Goal: Transaction & Acquisition: Purchase product/service

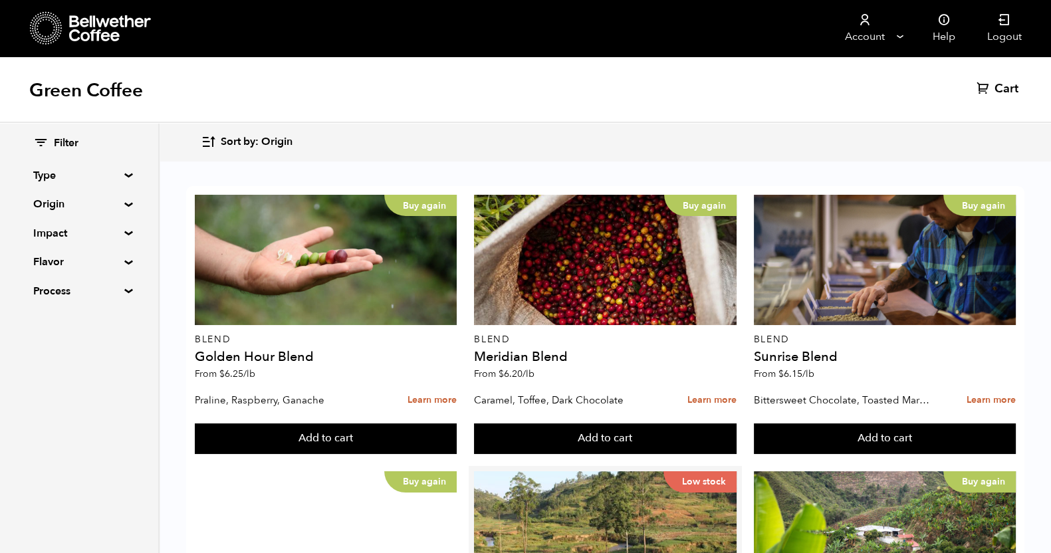
scroll to position [1324, 0]
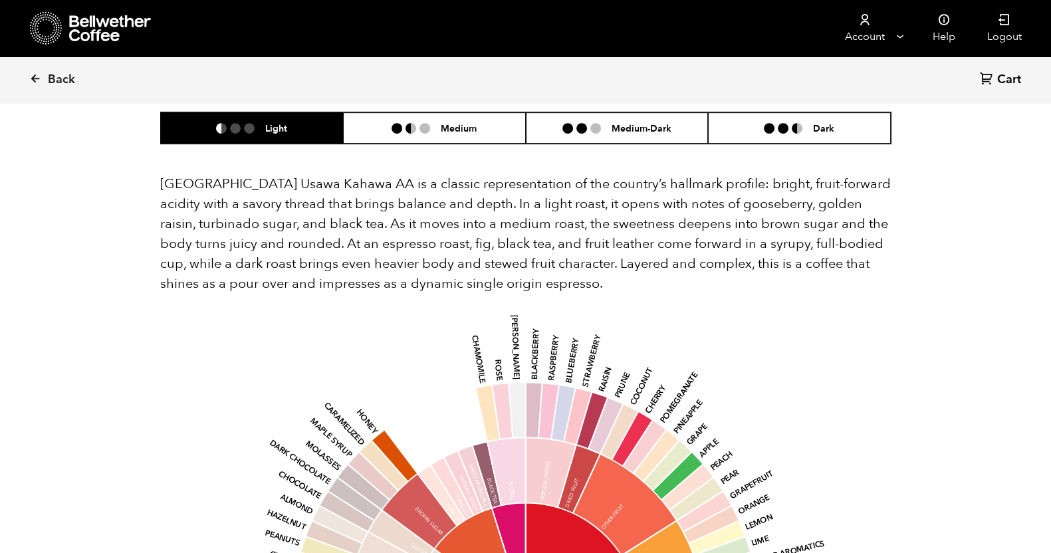
scroll to position [831, 0]
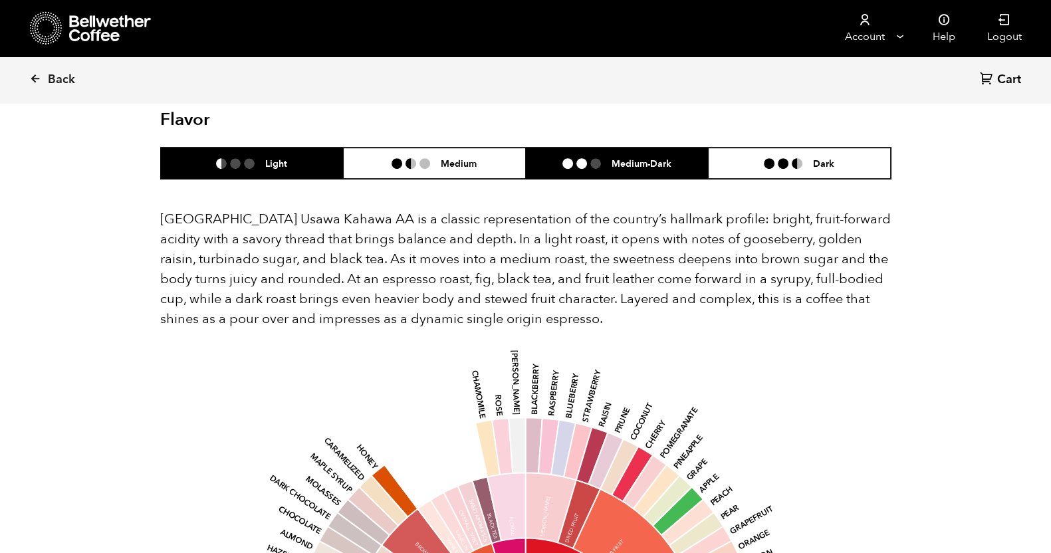
click at [636, 158] on h6 "Medium-Dark" at bounding box center [641, 163] width 60 height 11
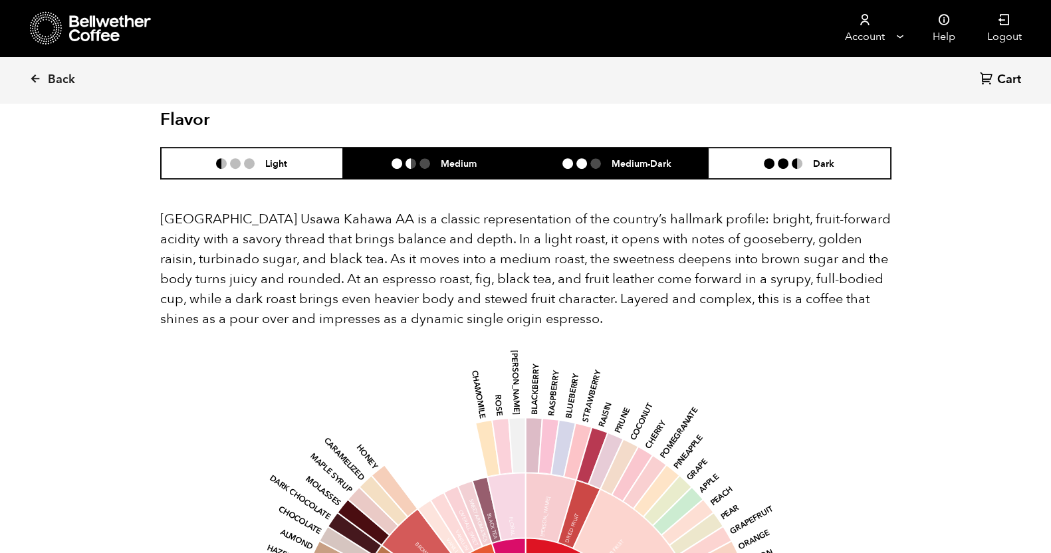
click at [455, 154] on li "Medium" at bounding box center [434, 163] width 183 height 31
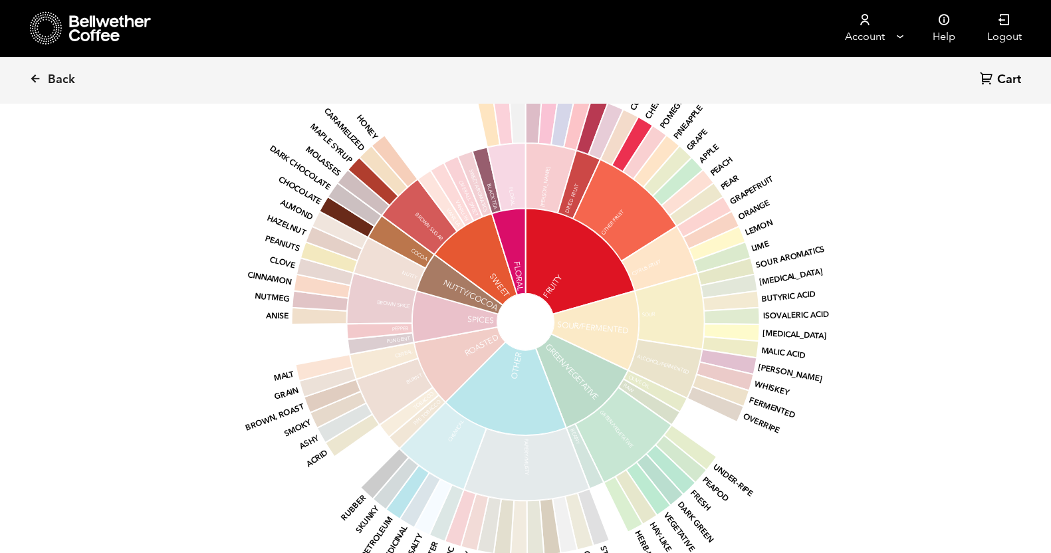
scroll to position [1162, 0]
